Goal: Task Accomplishment & Management: Complete application form

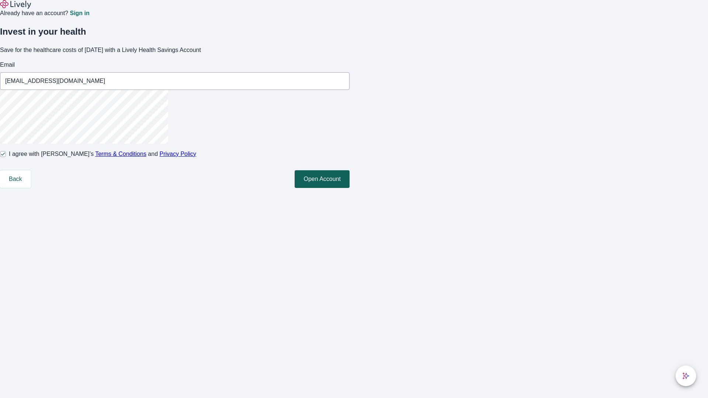
click at [349, 188] on button "Open Account" at bounding box center [322, 179] width 55 height 18
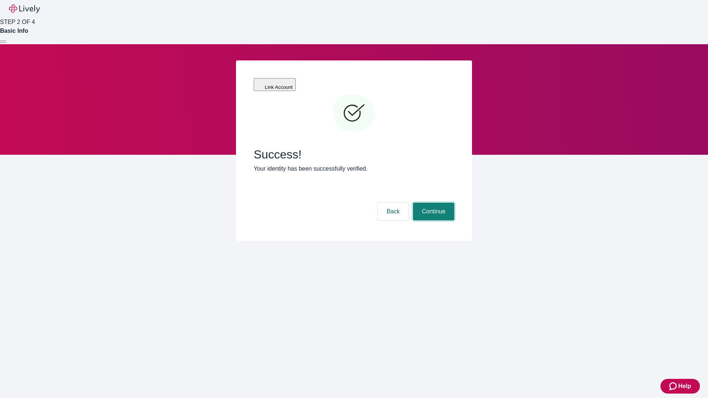
click at [432, 203] on button "Continue" at bounding box center [433, 212] width 41 height 18
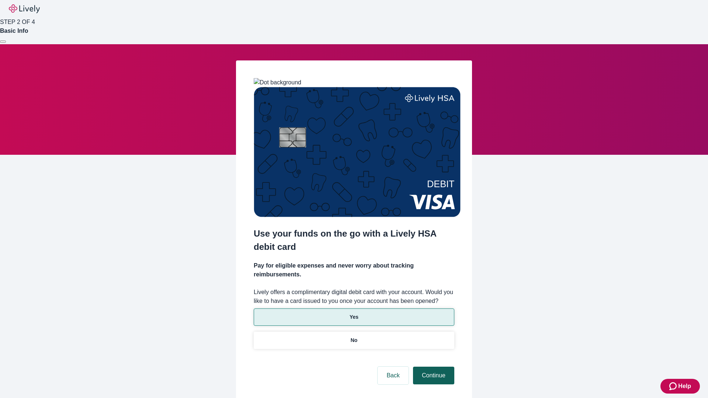
click at [354, 337] on p "No" at bounding box center [354, 341] width 7 height 8
click at [432, 367] on button "Continue" at bounding box center [433, 376] width 41 height 18
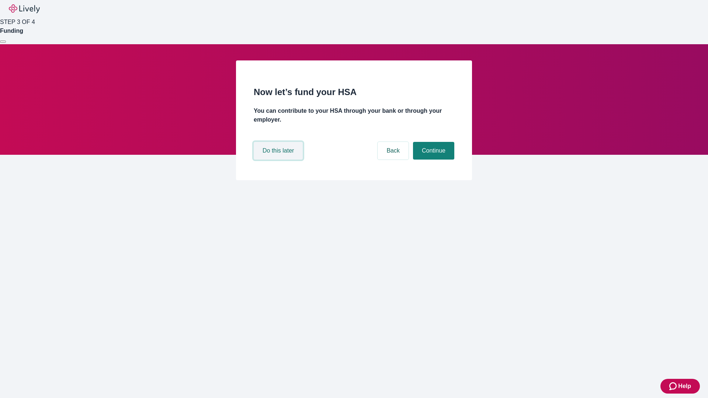
click at [279, 160] on button "Do this later" at bounding box center [278, 151] width 49 height 18
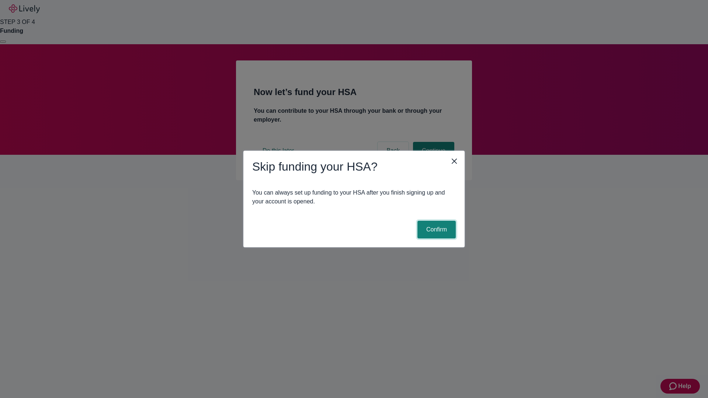
click at [435, 230] on button "Confirm" at bounding box center [436, 230] width 38 height 18
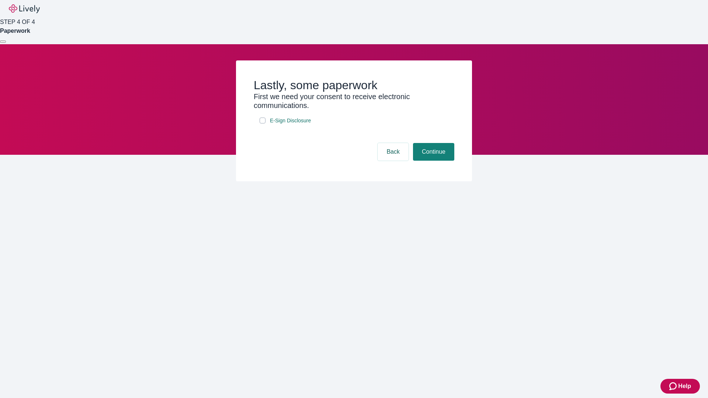
click at [262, 123] on input "E-Sign Disclosure" at bounding box center [263, 121] width 6 height 6
checkbox input "true"
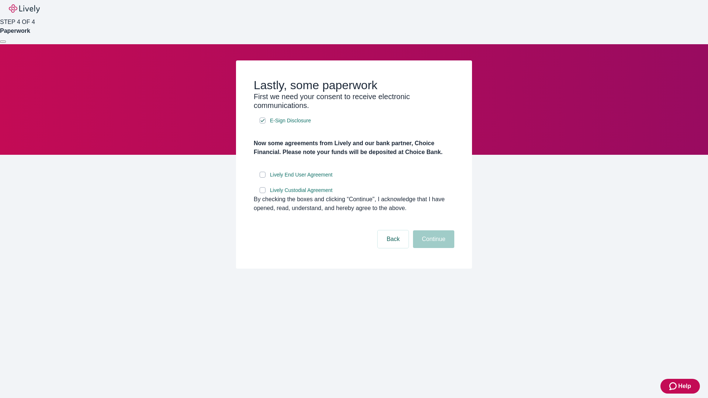
click at [262, 178] on input "Lively End User Agreement" at bounding box center [263, 175] width 6 height 6
checkbox input "true"
click at [262, 193] on input "Lively Custodial Agreement" at bounding box center [263, 190] width 6 height 6
checkbox input "true"
click at [432, 248] on button "Continue" at bounding box center [433, 239] width 41 height 18
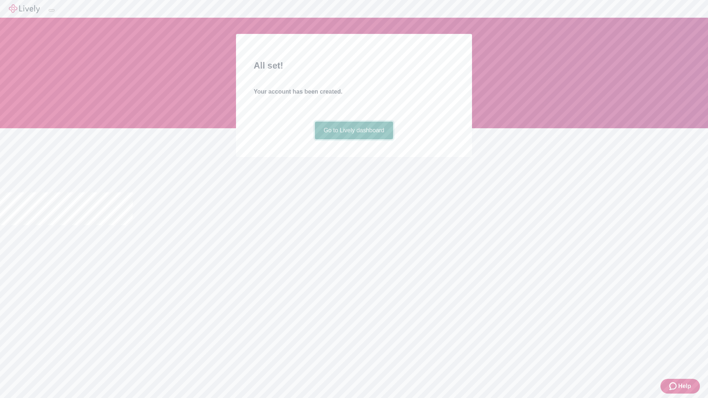
click at [354, 139] on link "Go to Lively dashboard" at bounding box center [354, 131] width 79 height 18
